Goal: Find specific page/section: Find specific page/section

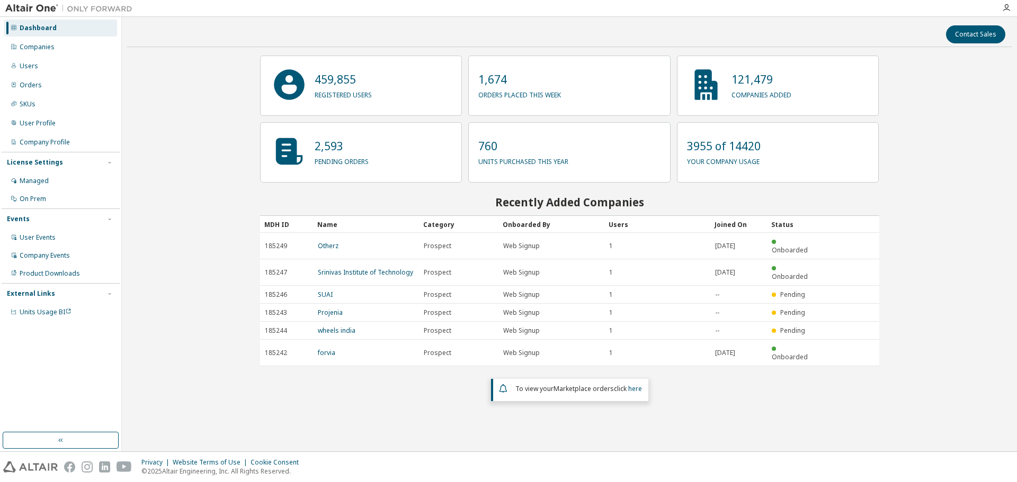
click at [64, 51] on div "Companies" at bounding box center [60, 47] width 113 height 17
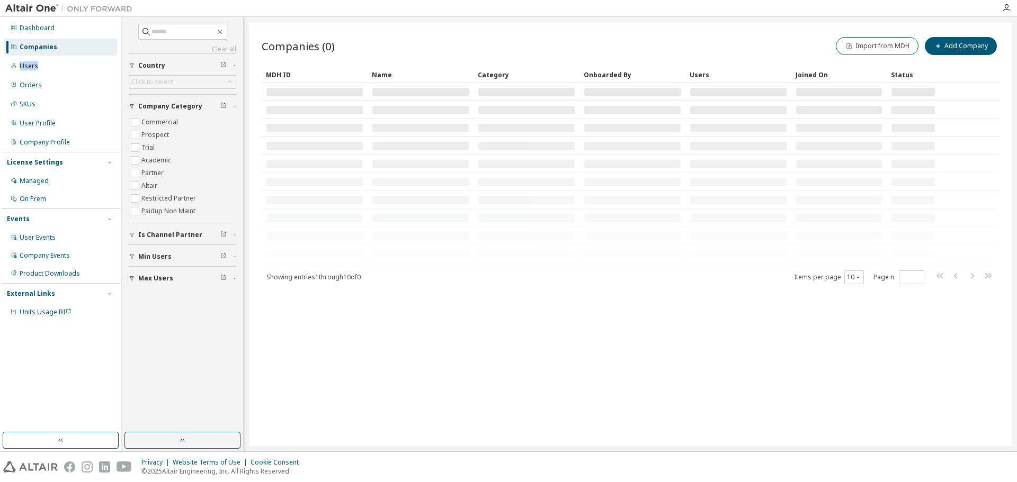
drag, startPoint x: 85, startPoint y: 57, endPoint x: 138, endPoint y: 47, distance: 54.5
click at [132, 48] on div "Dashboard Companies Users Orders SKUs User Profile Company Profile License Sett…" at bounding box center [508, 234] width 1017 height 435
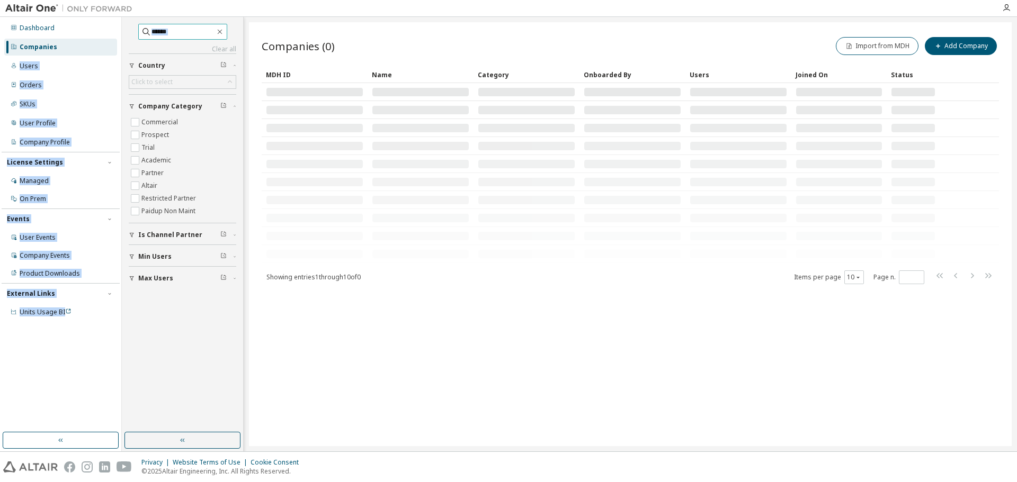
click at [174, 32] on input "text" at bounding box center [183, 31] width 64 height 11
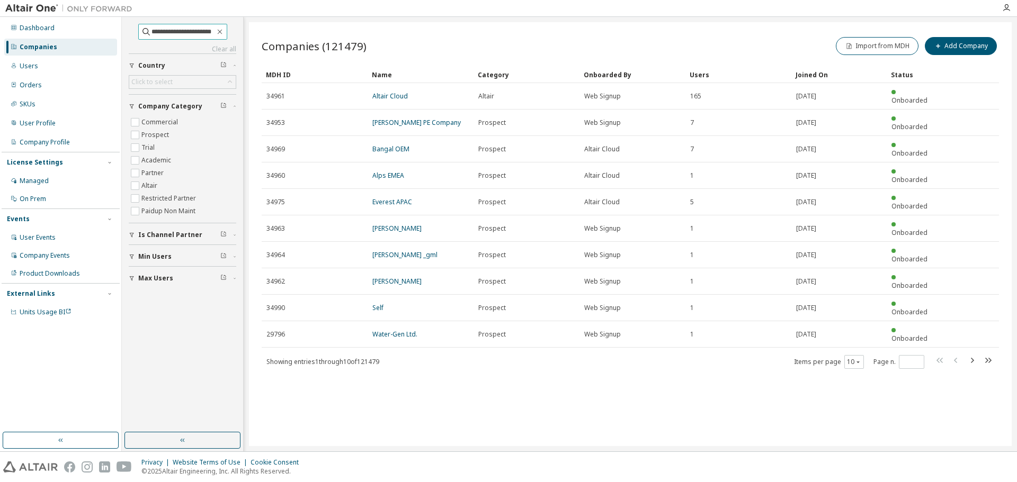
type input "**********"
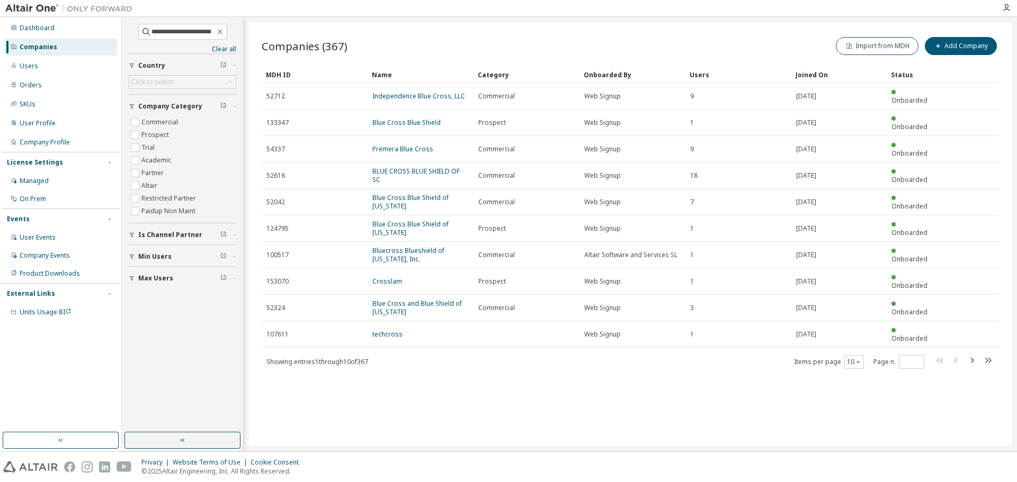
click at [398, 92] on link "Independence Blue Cross, LLC" at bounding box center [418, 96] width 93 height 9
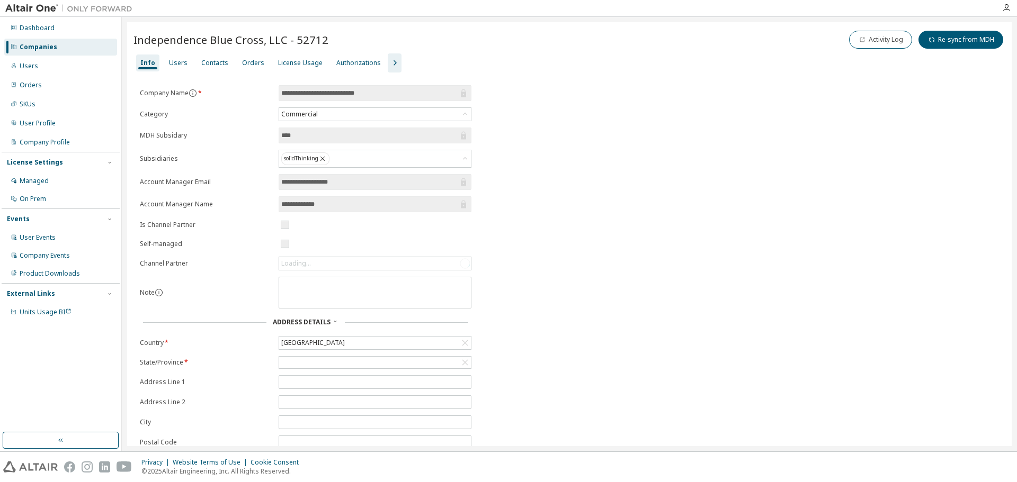
click at [186, 62] on div "Users" at bounding box center [178, 63] width 27 height 17
